Goal: Task Accomplishment & Management: Use online tool/utility

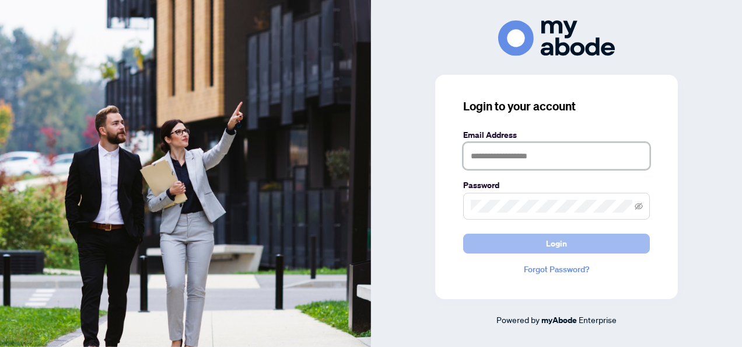
type input "**********"
click at [553, 239] on span "Login" at bounding box center [556, 243] width 21 height 19
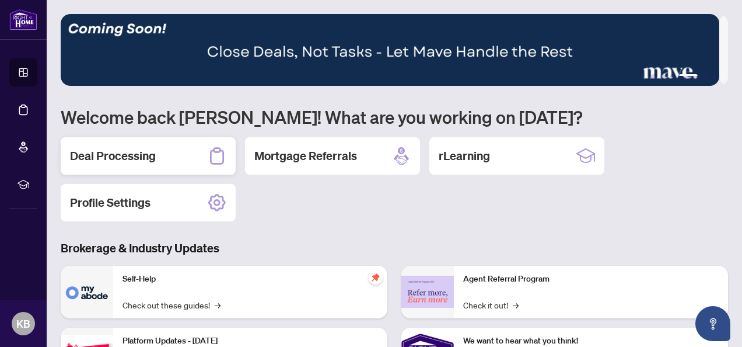
click at [105, 152] on h2 "Deal Processing" at bounding box center [113, 156] width 86 height 16
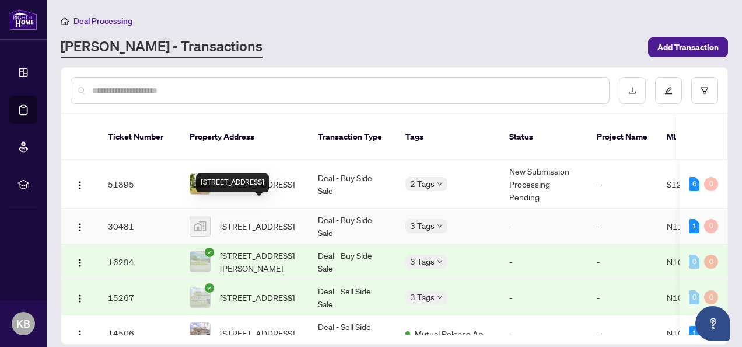
click at [253, 219] on span "[STREET_ADDRESS]" at bounding box center [257, 225] width 75 height 13
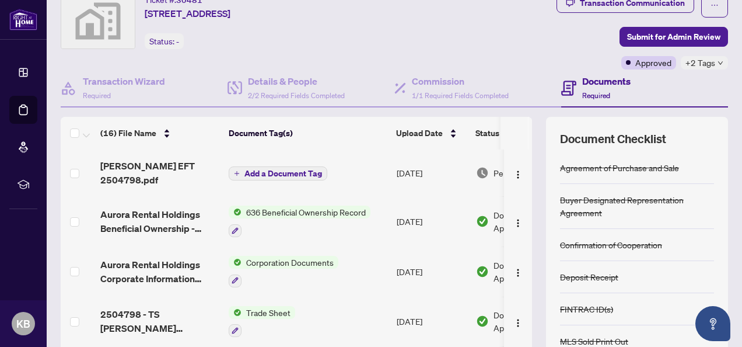
scroll to position [58, 0]
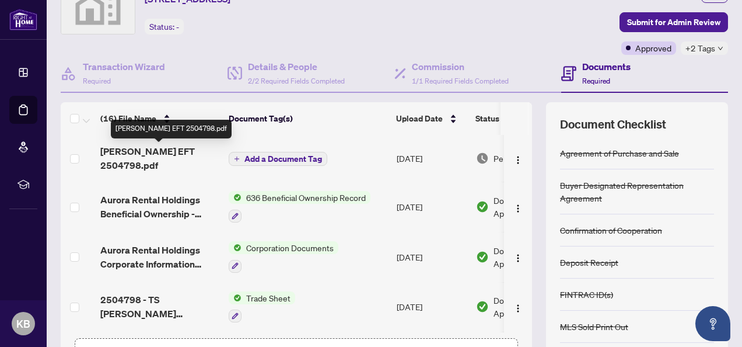
click at [153, 152] on span "[PERSON_NAME] EFT 2504798.pdf" at bounding box center [159, 158] width 119 height 28
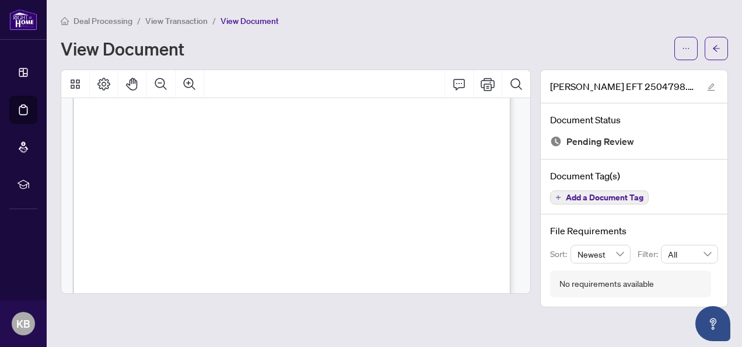
scroll to position [284, 0]
click at [484, 81] on icon "Print" at bounding box center [488, 84] width 14 height 14
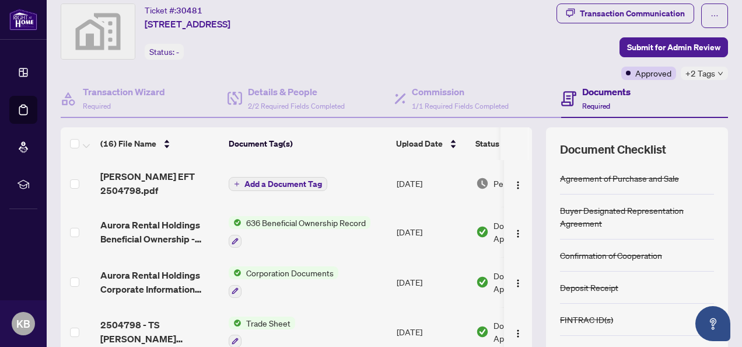
scroll to position [58, 0]
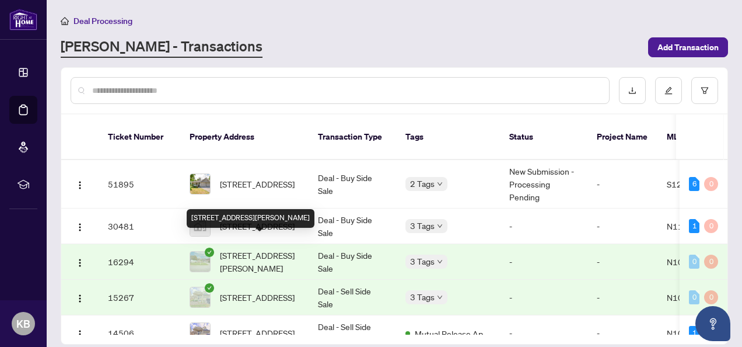
click at [249, 249] on span "[STREET_ADDRESS][PERSON_NAME]" at bounding box center [259, 262] width 79 height 26
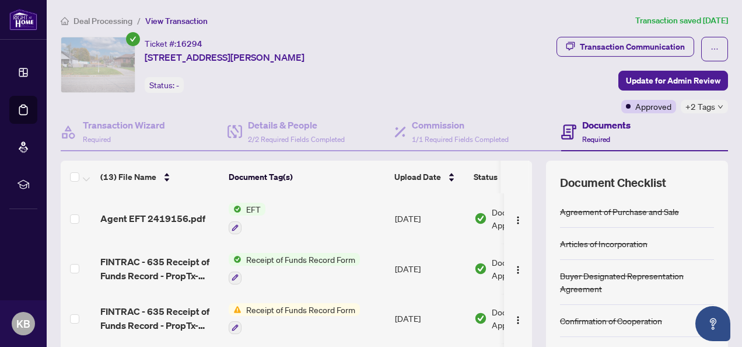
click at [254, 205] on span "EFT" at bounding box center [254, 208] width 24 height 13
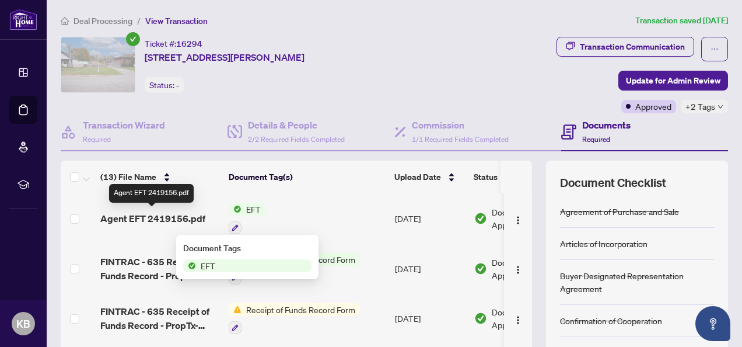
click at [170, 216] on span "Agent EFT 2419156.pdf" at bounding box center [152, 218] width 105 height 14
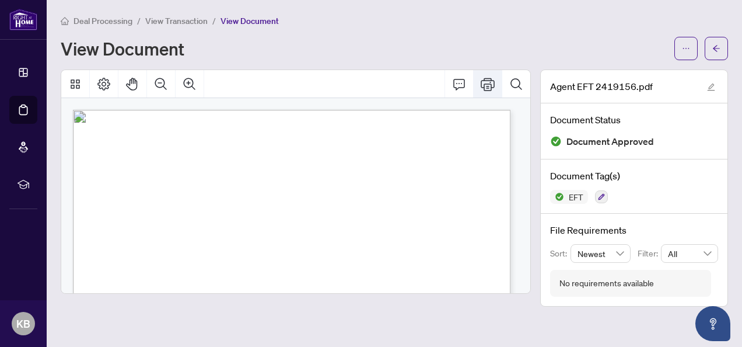
click at [488, 88] on icon "Print" at bounding box center [488, 84] width 14 height 13
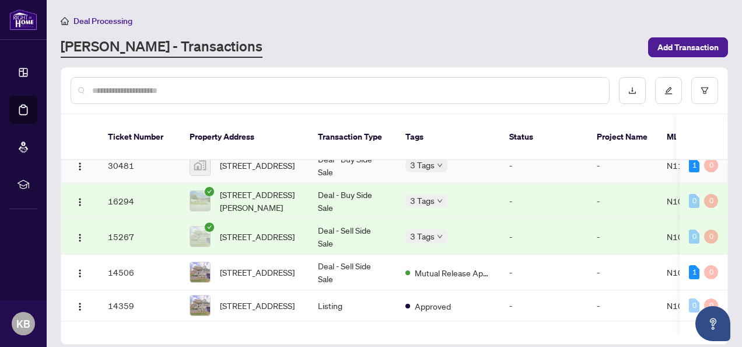
scroll to position [90, 0]
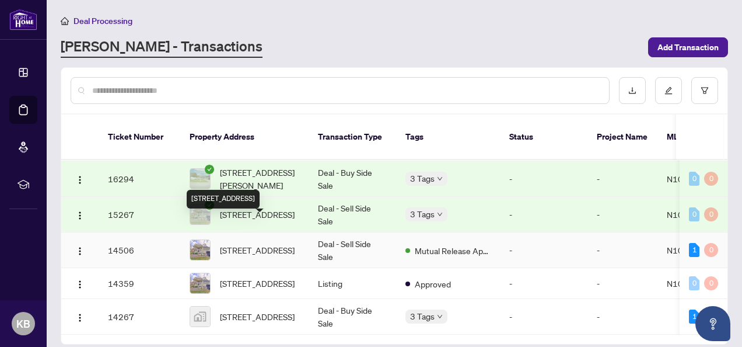
click at [228, 243] on span "[STREET_ADDRESS]" at bounding box center [257, 249] width 75 height 13
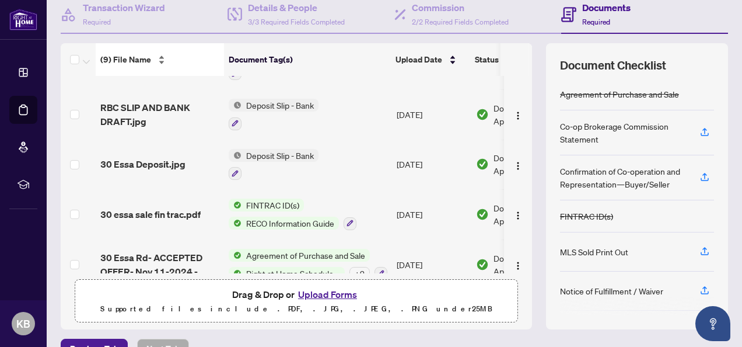
scroll to position [250, 0]
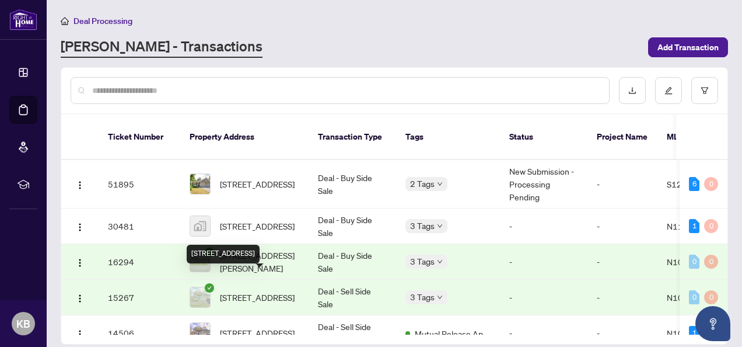
click at [242, 291] on span "[STREET_ADDRESS]" at bounding box center [257, 297] width 75 height 13
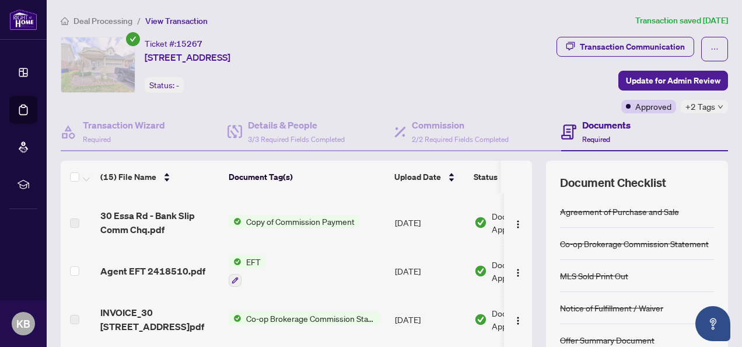
scroll to position [58, 0]
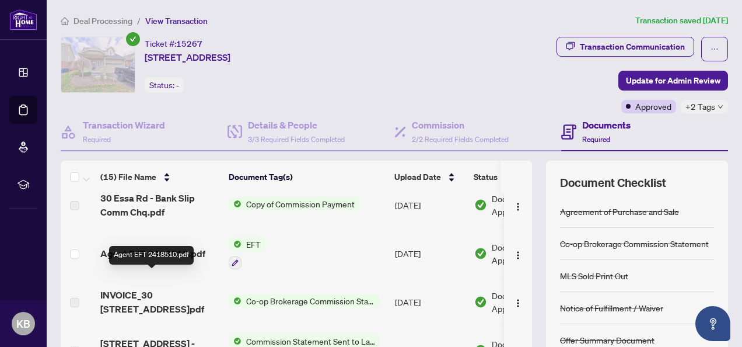
click at [186, 260] on span "Agent EFT 2418510.pdf" at bounding box center [152, 253] width 105 height 14
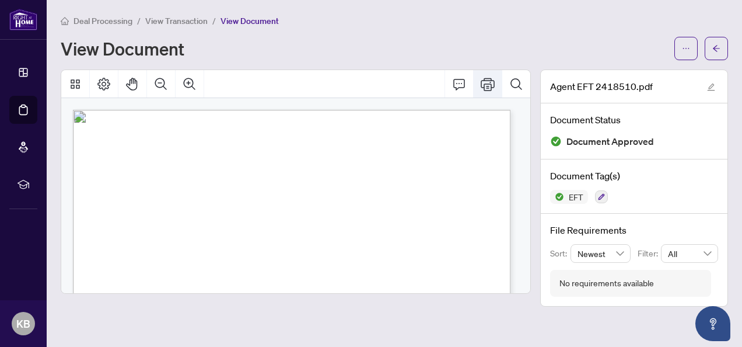
click at [489, 85] on icon "Print" at bounding box center [488, 84] width 14 height 13
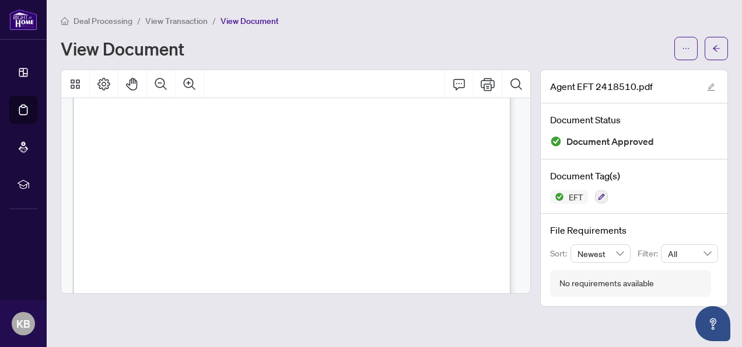
scroll to position [404, 0]
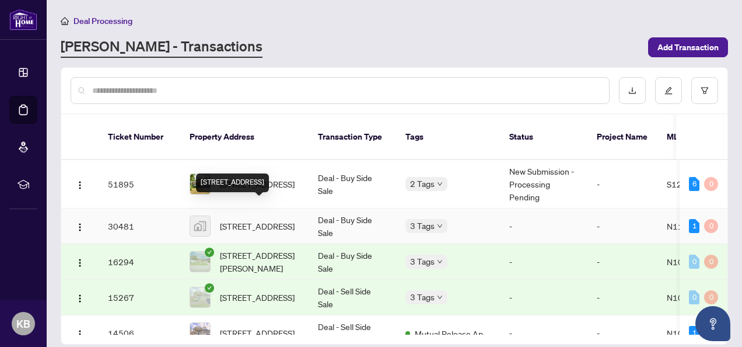
click at [257, 219] on span "[STREET_ADDRESS]" at bounding box center [257, 225] width 75 height 13
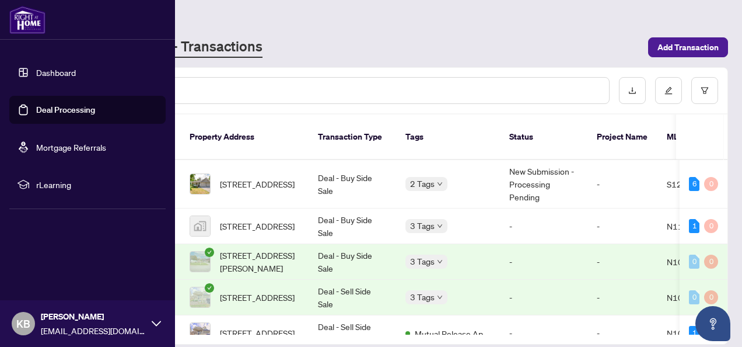
click at [154, 324] on icon at bounding box center [156, 322] width 9 height 5
click at [47, 250] on span "Logout" at bounding box center [47, 253] width 26 height 19
